Goal: Obtain resource: Obtain resource

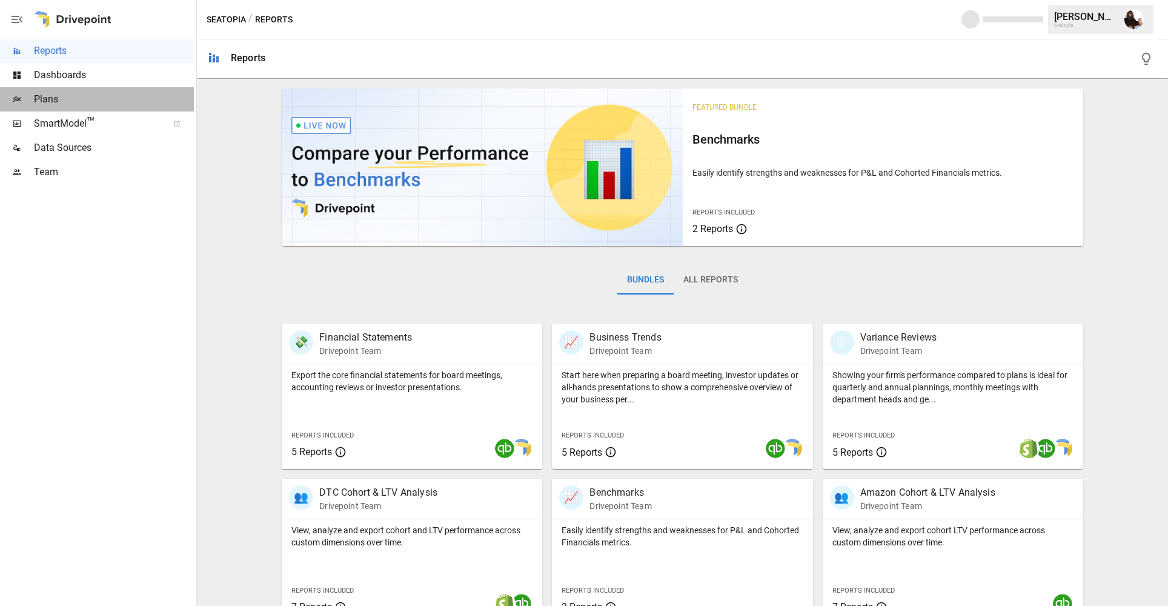
click at [56, 94] on span "Plans" at bounding box center [114, 99] width 160 height 15
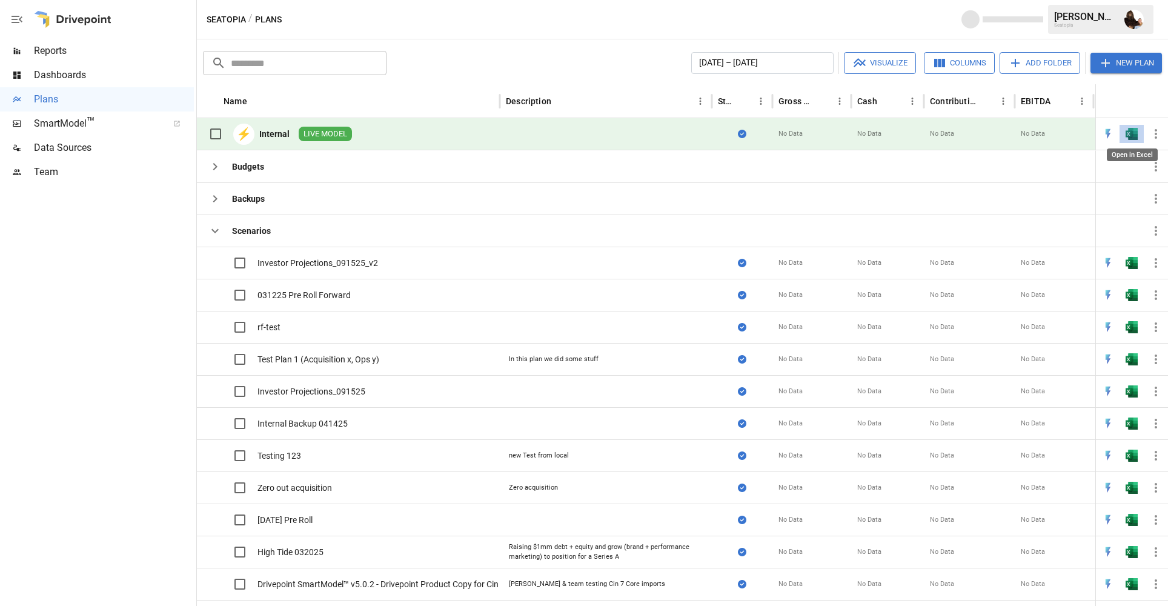
click at [1128, 132] on img "Open in Excel" at bounding box center [1132, 134] width 12 height 12
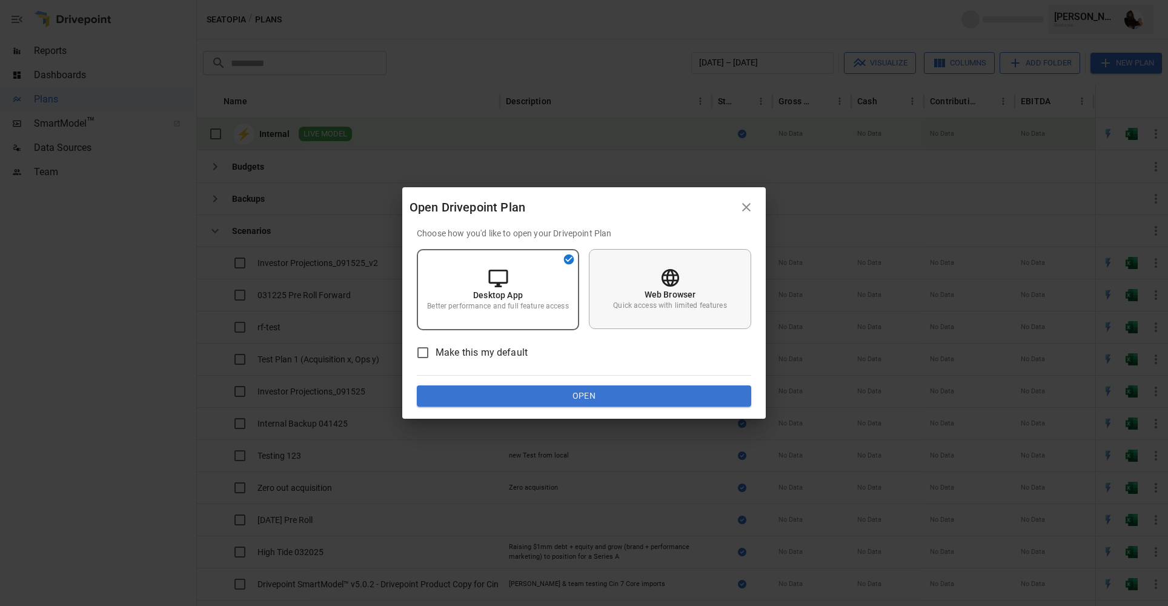
click at [677, 292] on p "Web Browser" at bounding box center [671, 294] width 52 height 12
click at [575, 393] on button "Open" at bounding box center [584, 396] width 335 height 22
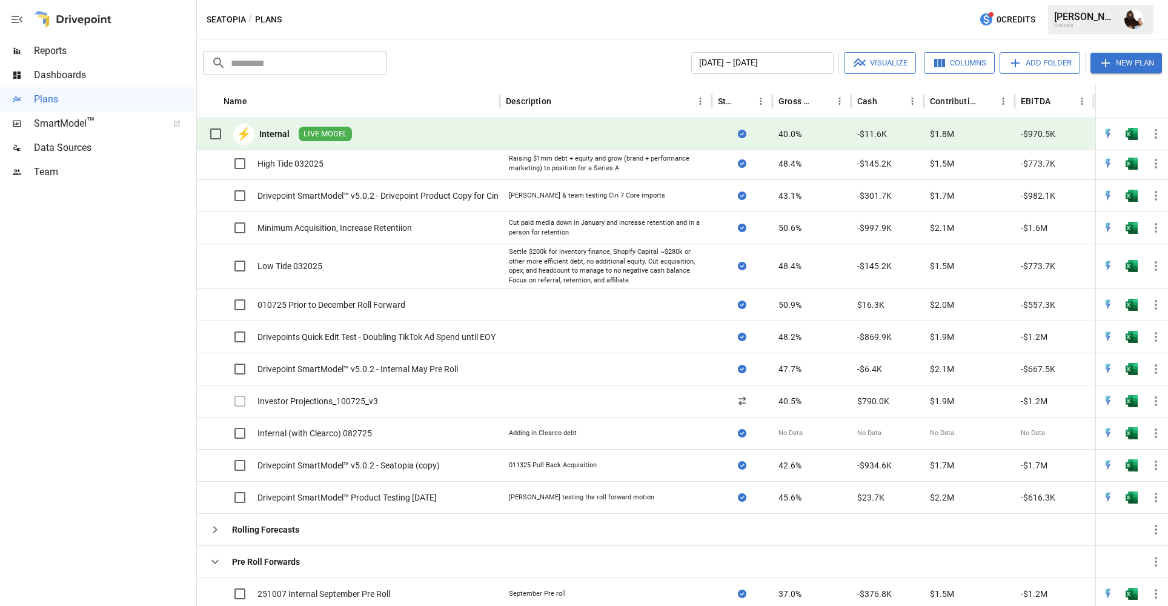
scroll to position [340, 0]
click at [1134, 399] on img "Open in Excel" at bounding box center [1132, 400] width 12 height 12
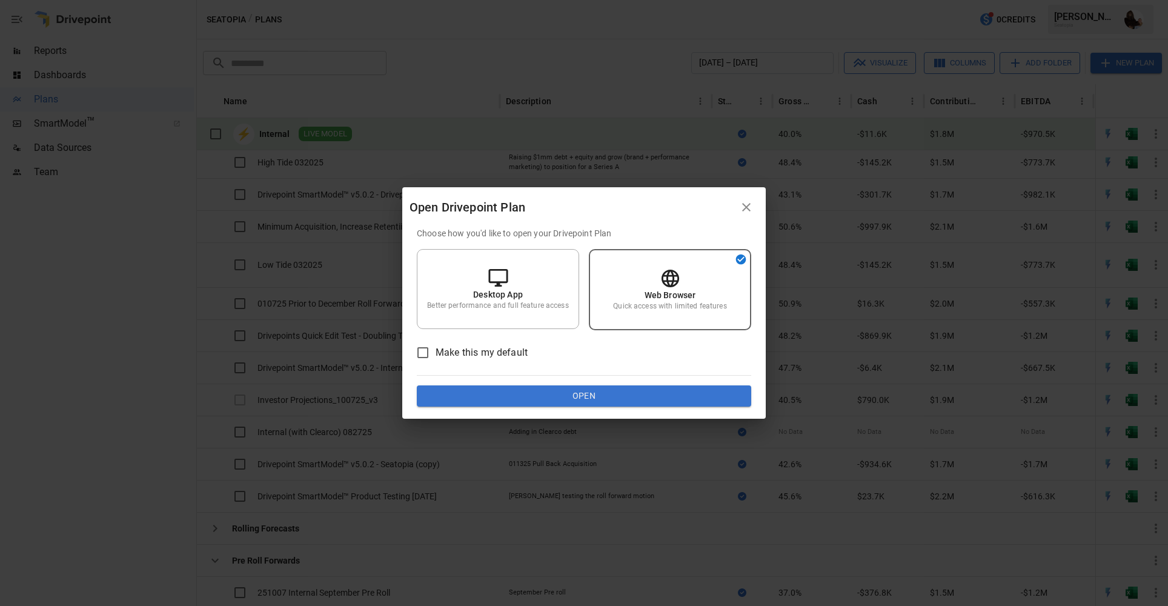
click at [553, 390] on button "Open" at bounding box center [584, 396] width 335 height 22
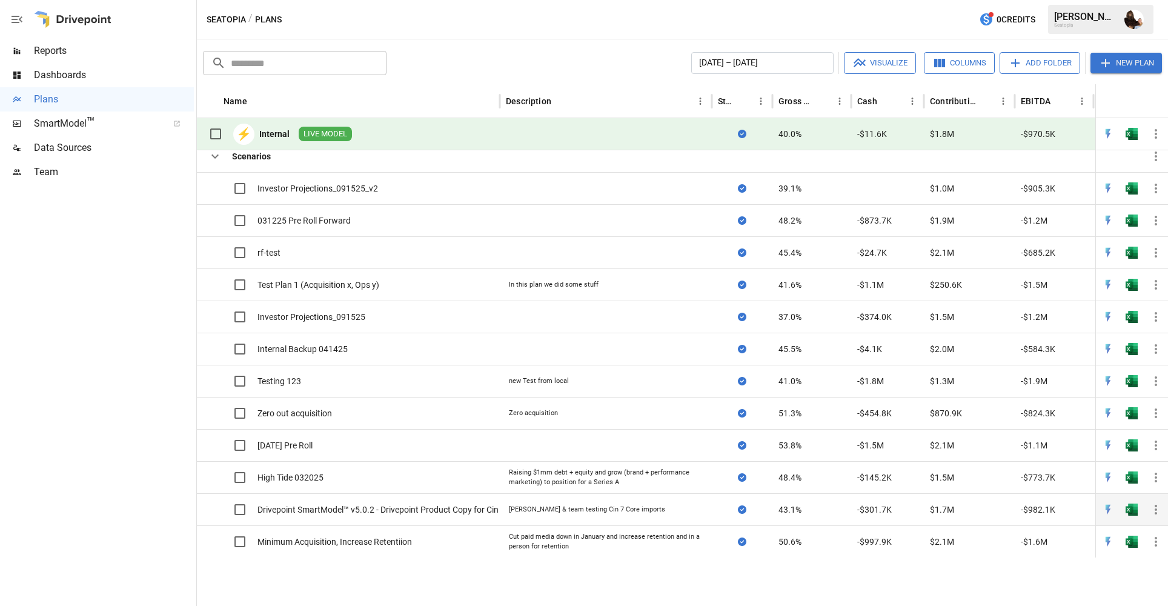
scroll to position [0, 0]
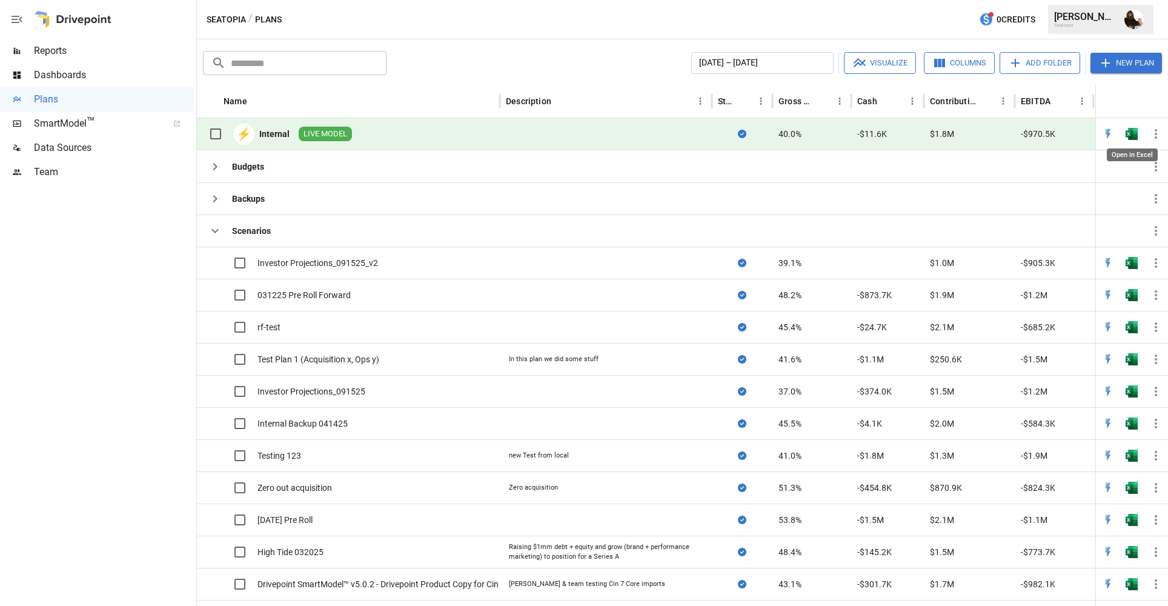
click at [1130, 132] on img "Open in Excel" at bounding box center [1132, 134] width 12 height 12
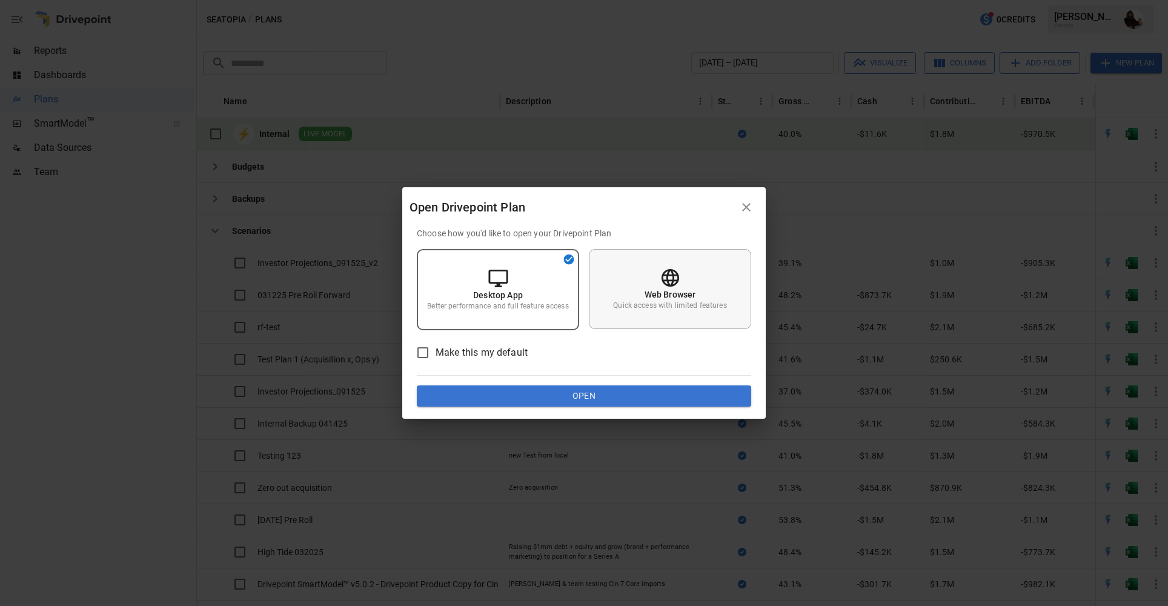
click at [698, 273] on div "Web Browser Quick access with limited features" at bounding box center [670, 289] width 162 height 80
click at [590, 399] on button "Open" at bounding box center [584, 396] width 335 height 22
